Goal: Information Seeking & Learning: Learn about a topic

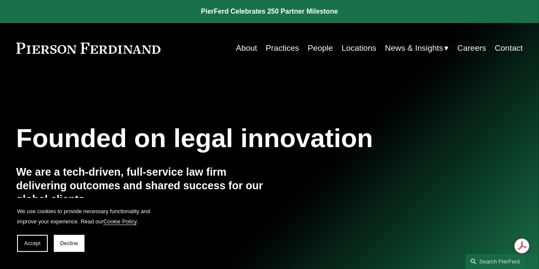
click at [313, 47] on link "People" at bounding box center [320, 48] width 25 height 16
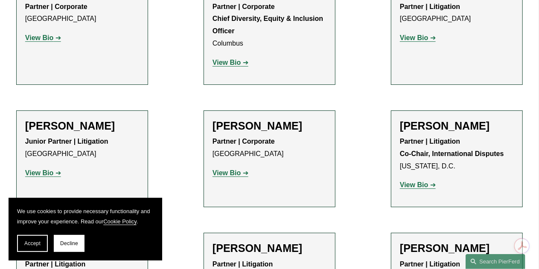
scroll to position [1511, 0]
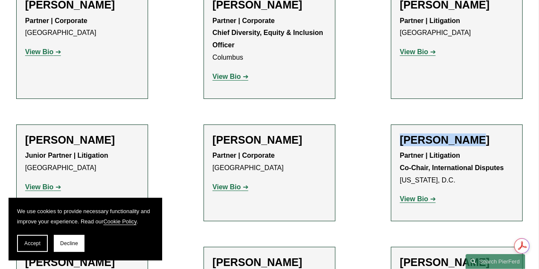
drag, startPoint x: 398, startPoint y: 129, endPoint x: 474, endPoint y: 128, distance: 75.6
click at [474, 128] on li "[PERSON_NAME] Partner | Litigation Co-Chair, International Disputes [US_STATE],…" at bounding box center [457, 173] width 132 height 97
copy h2 "[PERSON_NAME]"
click at [414, 196] on strong "View Bio" at bounding box center [414, 199] width 28 height 7
